Goal: Transaction & Acquisition: Download file/media

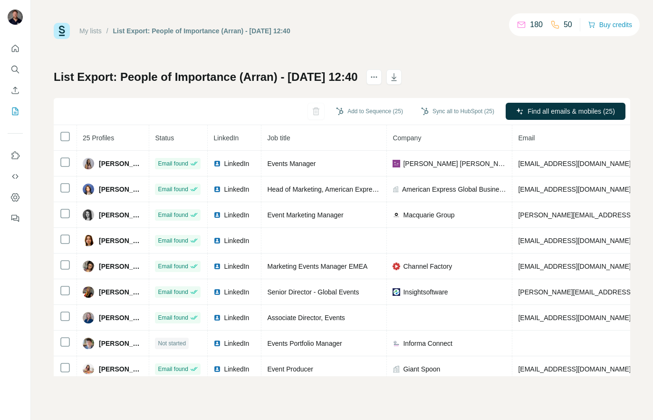
click at [94, 30] on link "My lists" at bounding box center [90, 31] width 22 height 8
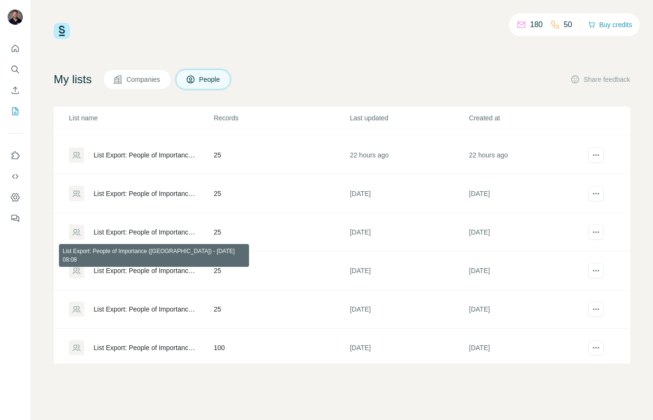
scroll to position [263, 0]
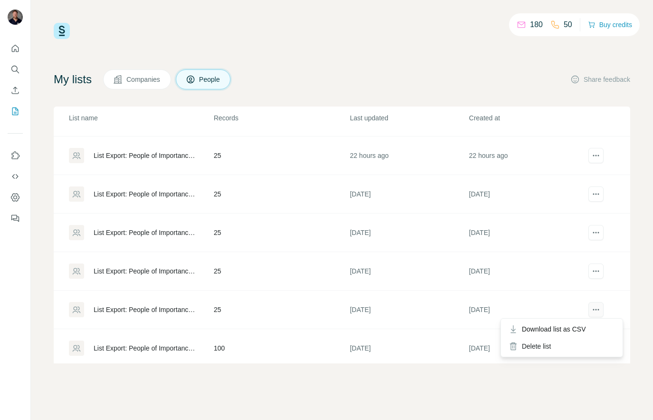
click at [597, 310] on icon "actions" at bounding box center [596, 310] width 10 height 10
click at [586, 331] on span "Download list as CSV" at bounding box center [554, 329] width 64 height 10
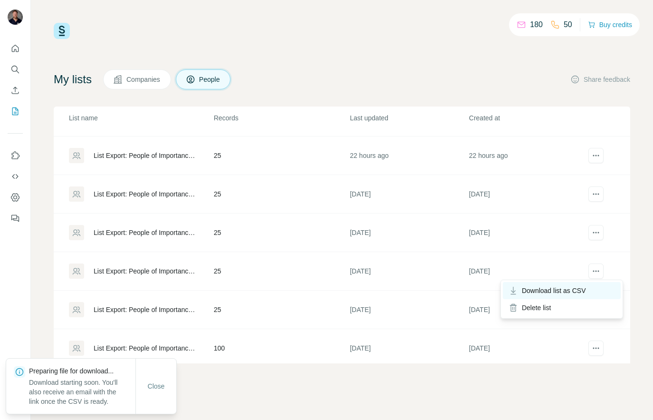
click at [585, 292] on span "Download list as CSV" at bounding box center [554, 291] width 64 height 10
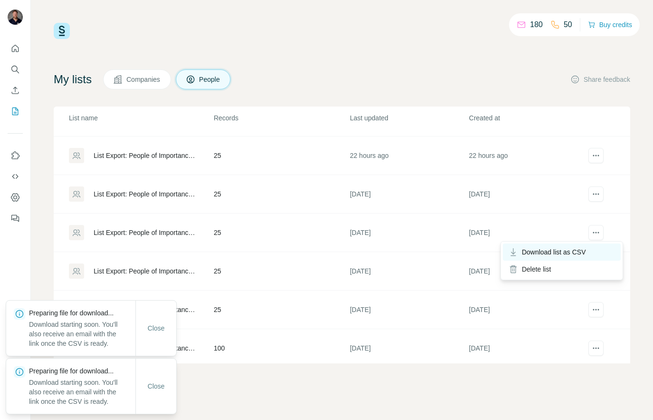
click at [586, 250] on span "Download list as CSV" at bounding box center [554, 252] width 64 height 10
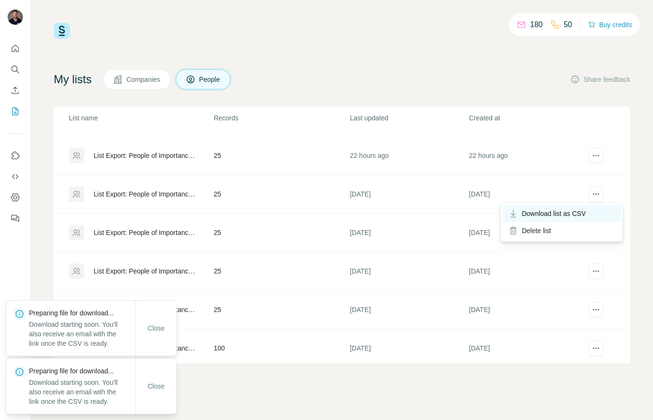
click at [578, 212] on span "Download list as CSV" at bounding box center [554, 214] width 64 height 10
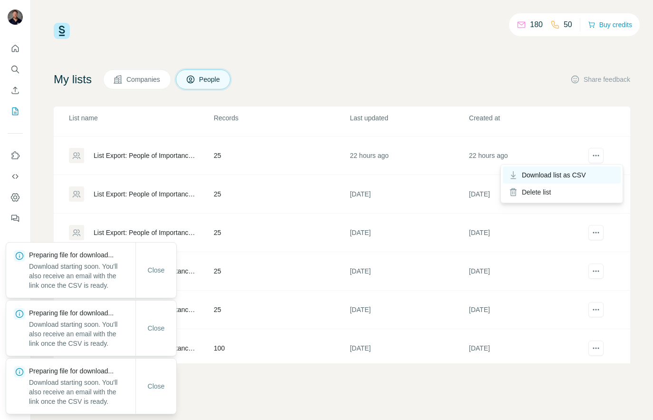
click at [580, 173] on span "Download list as CSV" at bounding box center [554, 175] width 64 height 10
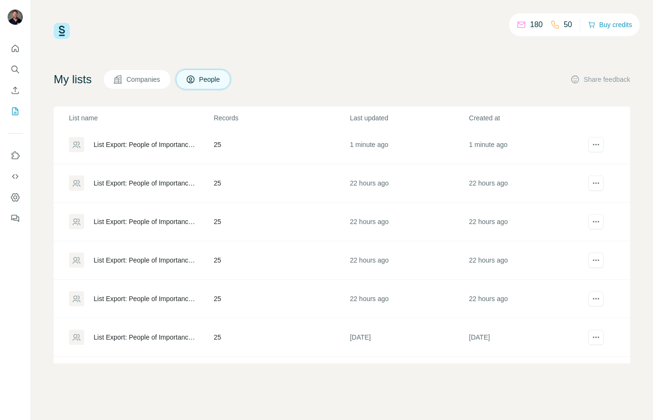
scroll to position [119, 0]
click at [593, 258] on icon "actions" at bounding box center [596, 261] width 10 height 10
click at [580, 280] on td "22 hours ago" at bounding box center [528, 299] width 119 height 39
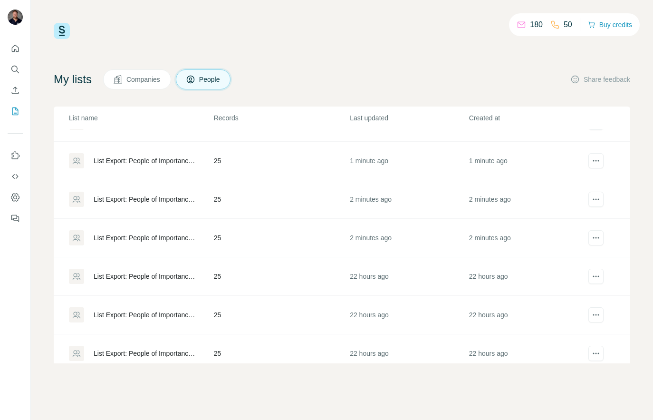
scroll to position [29, 0]
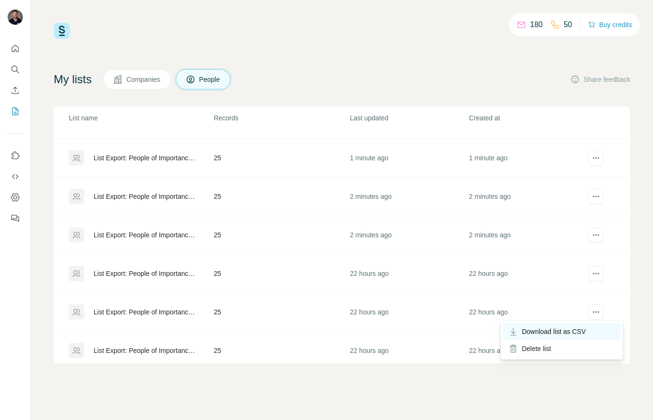
click at [590, 328] on div "Download list as CSV" at bounding box center [562, 331] width 118 height 17
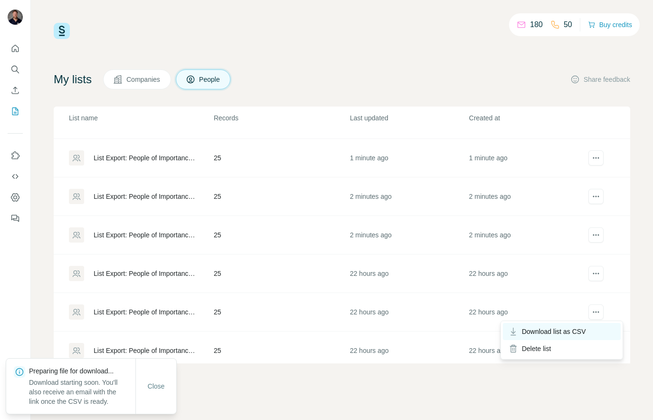
click at [578, 333] on span "Download list as CSV" at bounding box center [554, 332] width 64 height 10
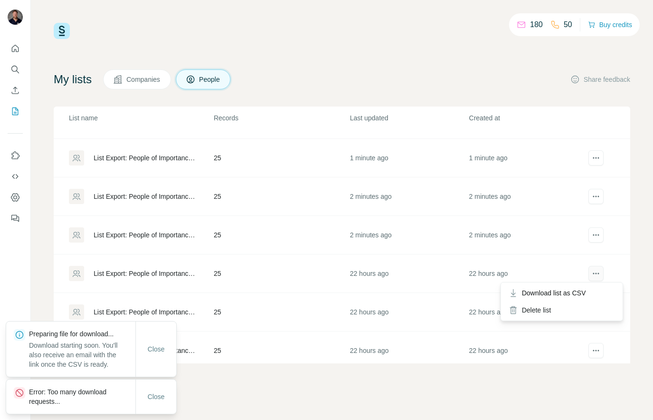
click at [596, 274] on icon "actions" at bounding box center [596, 274] width 10 height 10
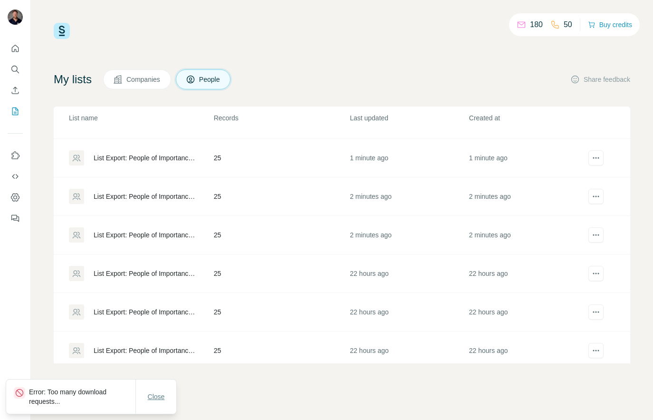
click at [153, 398] on span "Close" at bounding box center [156, 397] width 17 height 10
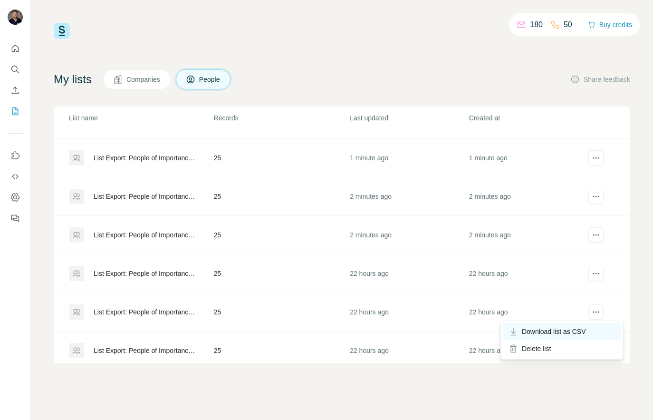
click at [584, 328] on span "Download list as CSV" at bounding box center [554, 332] width 64 height 10
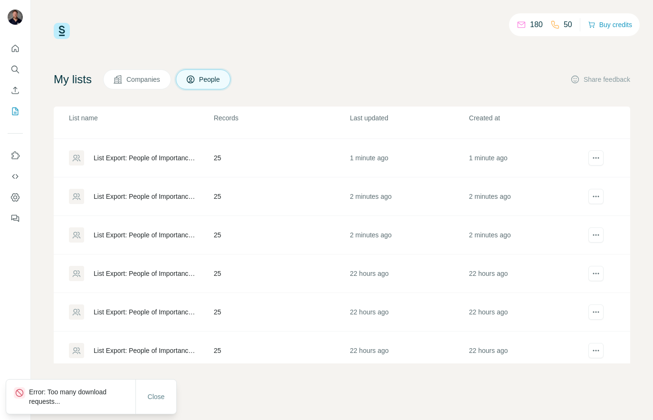
click at [83, 392] on p "Error: Too many download requests..." at bounding box center [82, 396] width 106 height 19
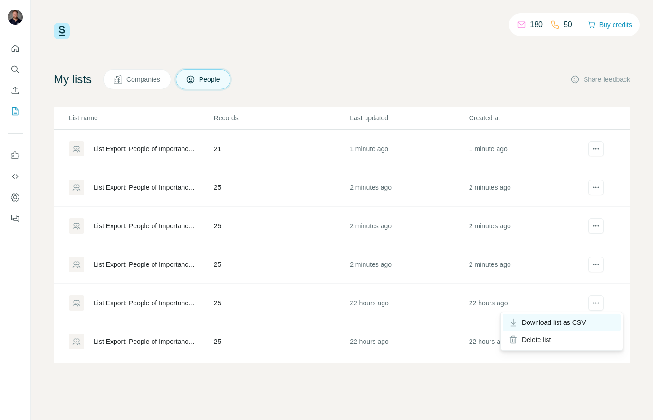
click at [595, 323] on div "Download list as CSV" at bounding box center [562, 322] width 118 height 17
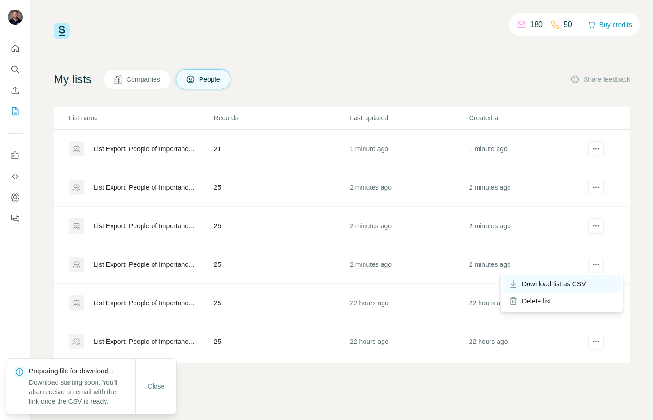
click at [580, 280] on span "Download list as CSV" at bounding box center [554, 284] width 64 height 10
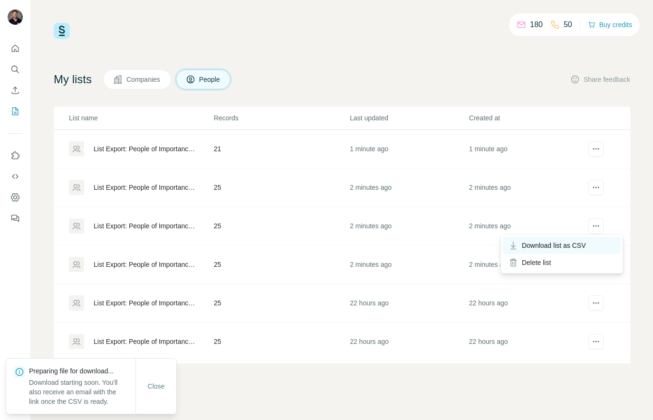
click at [583, 245] on span "Download list as CSV" at bounding box center [554, 246] width 64 height 10
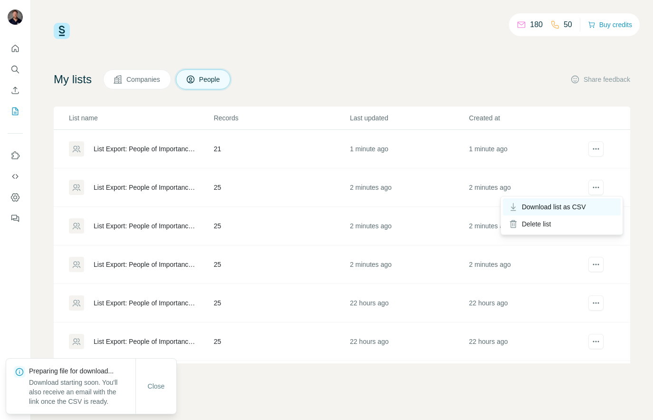
click at [583, 210] on span "Download list as CSV" at bounding box center [554, 207] width 64 height 10
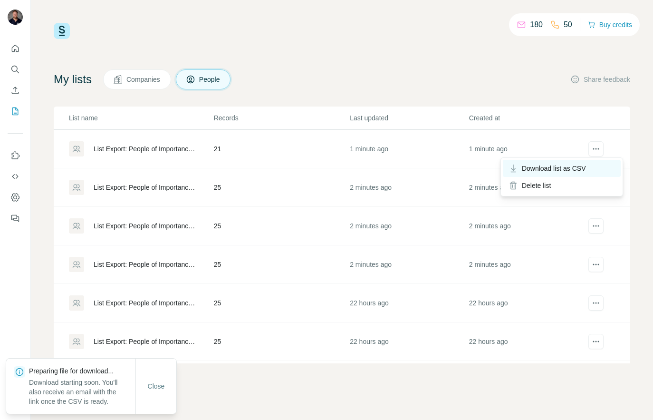
click at [580, 167] on span "Download list as CSV" at bounding box center [554, 169] width 64 height 10
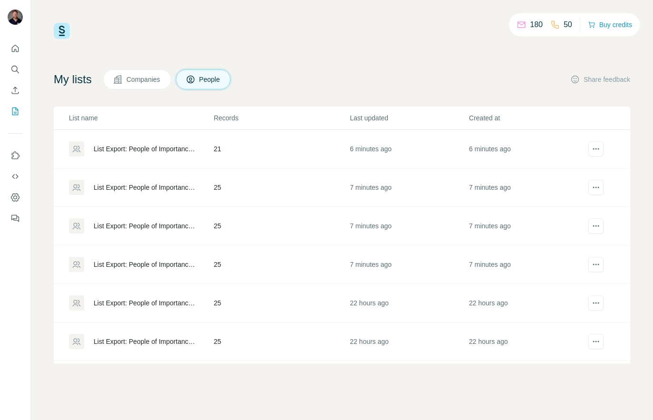
click at [384, 74] on div "My lists Companies People Share feedback" at bounding box center [342, 79] width 577 height 20
click at [573, 204] on span "Download list as CSV" at bounding box center [554, 207] width 64 height 10
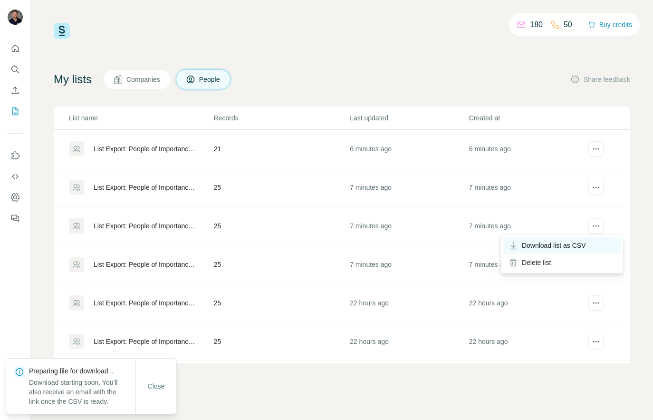
click at [581, 246] on span "Download list as CSV" at bounding box center [554, 246] width 64 height 10
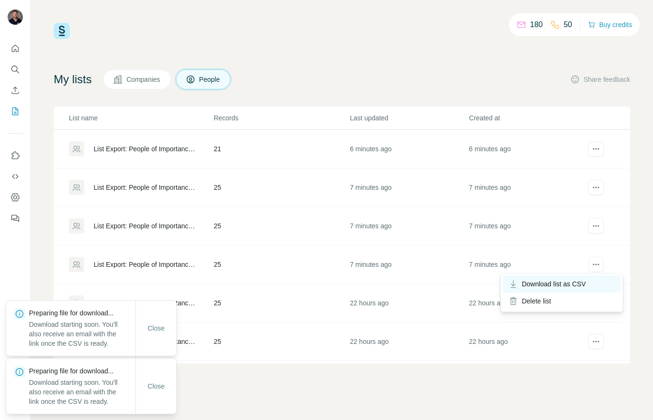
click at [565, 284] on span "Download list as CSV" at bounding box center [554, 284] width 64 height 10
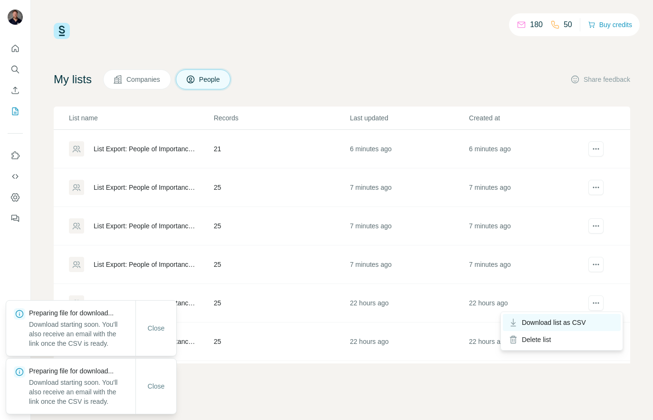
click at [573, 323] on span "Download list as CSV" at bounding box center [554, 323] width 64 height 10
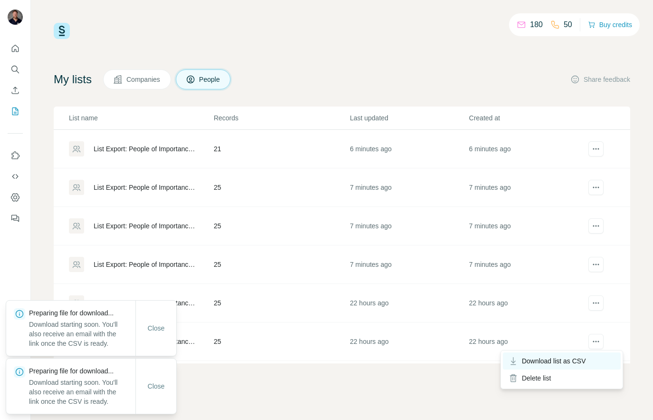
click at [586, 362] on span "Download list as CSV" at bounding box center [554, 361] width 64 height 10
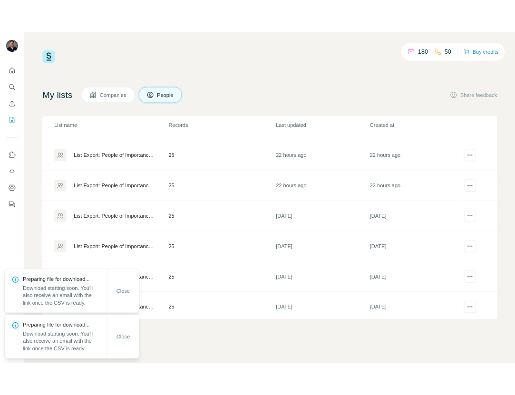
scroll to position [245, 0]
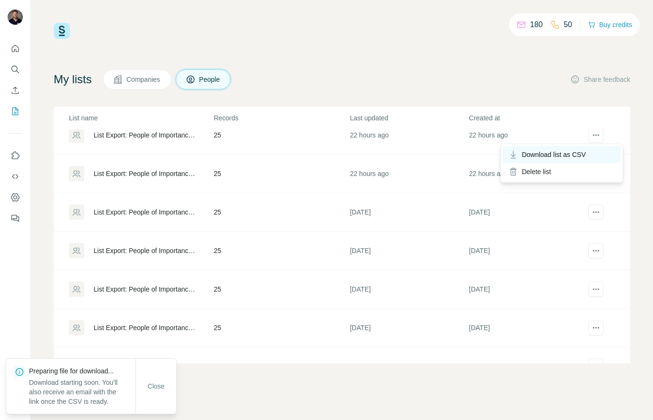
click at [584, 154] on span "Download list as CSV" at bounding box center [554, 155] width 64 height 10
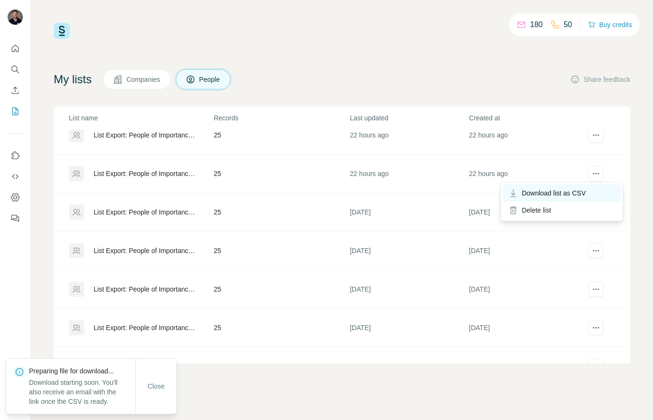
click at [577, 193] on span "Download list as CSV" at bounding box center [554, 193] width 64 height 10
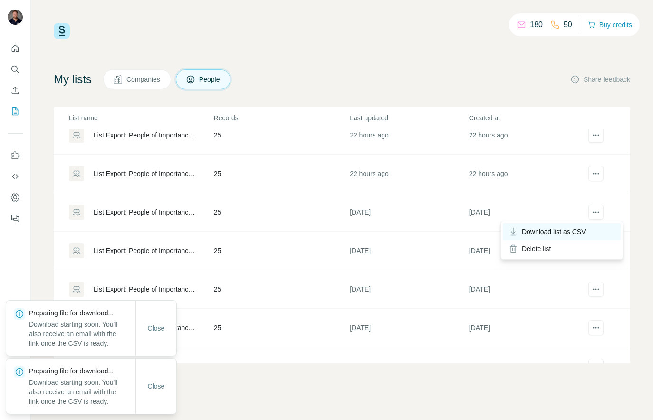
click at [583, 231] on span "Download list as CSV" at bounding box center [554, 232] width 64 height 10
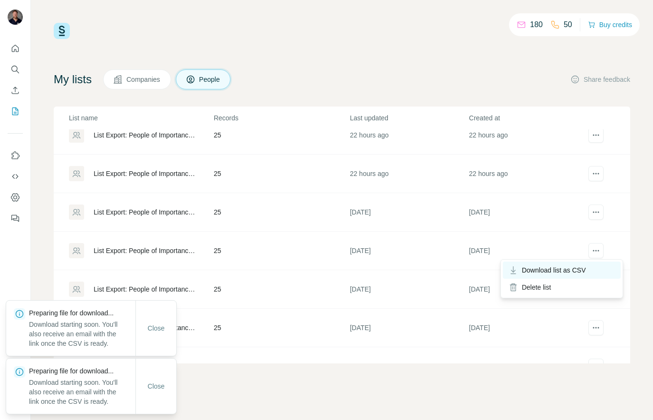
click at [583, 268] on span "Download list as CSV" at bounding box center [554, 270] width 64 height 10
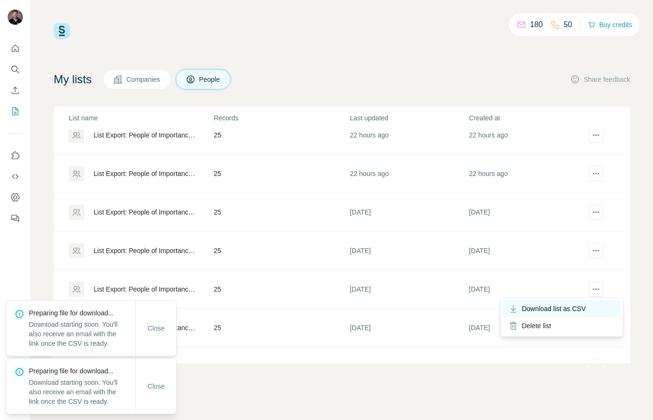
click at [585, 309] on span "Download list as CSV" at bounding box center [554, 309] width 64 height 10
